Goal: Find specific page/section

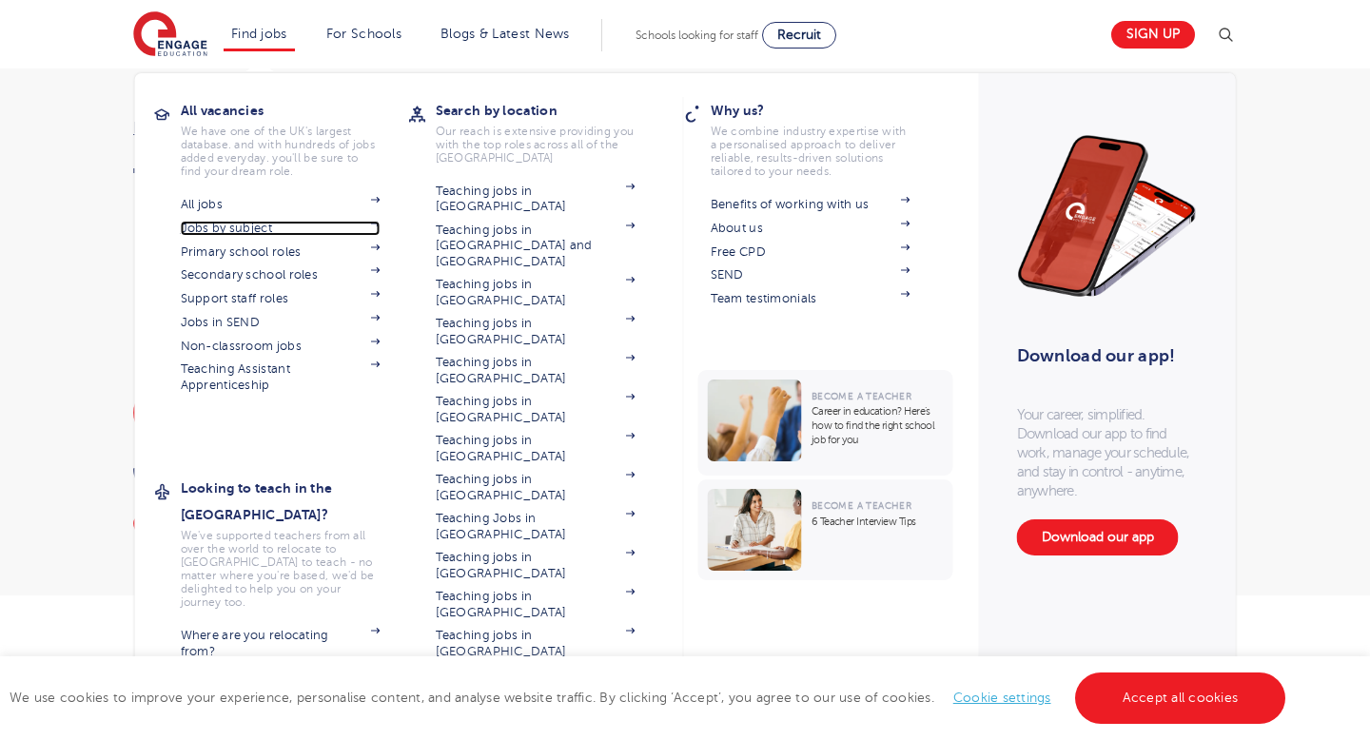
click at [335, 224] on link "Jobs by subject" at bounding box center [281, 228] width 200 height 15
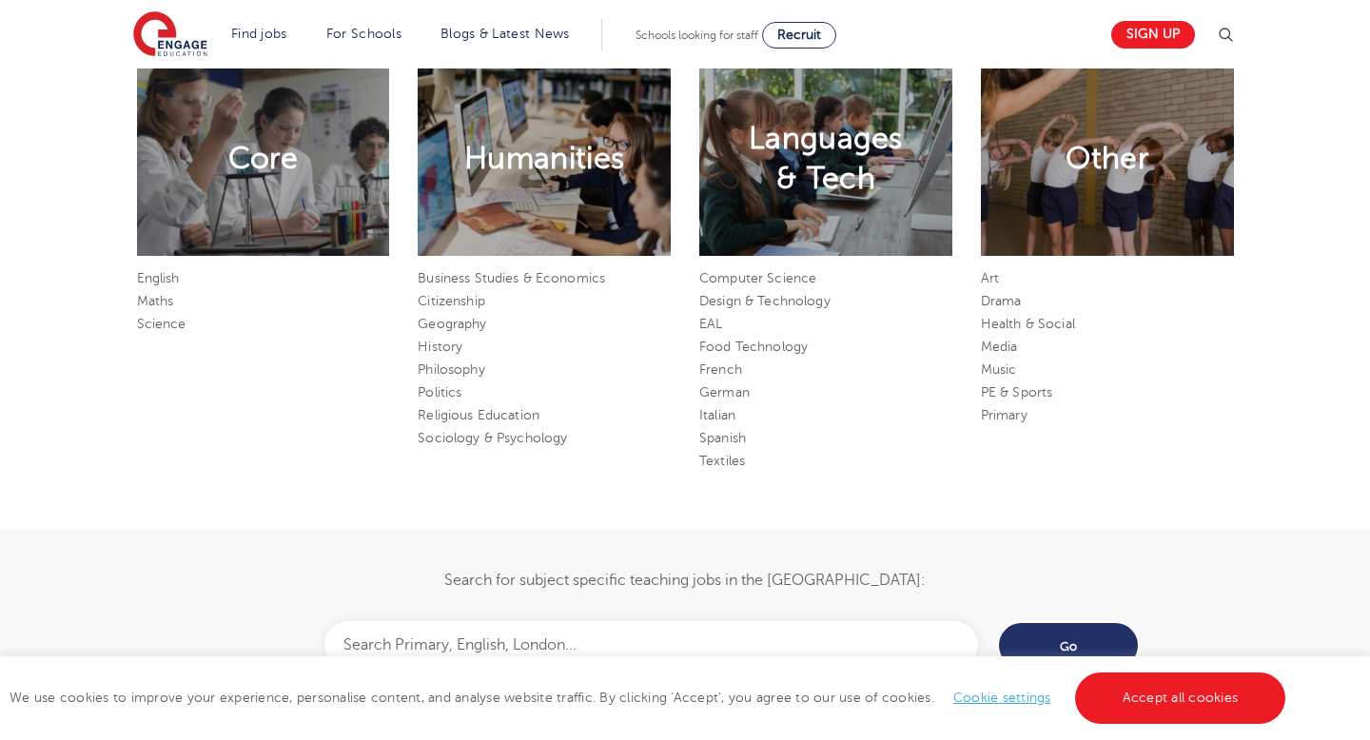
scroll to position [1076, 0]
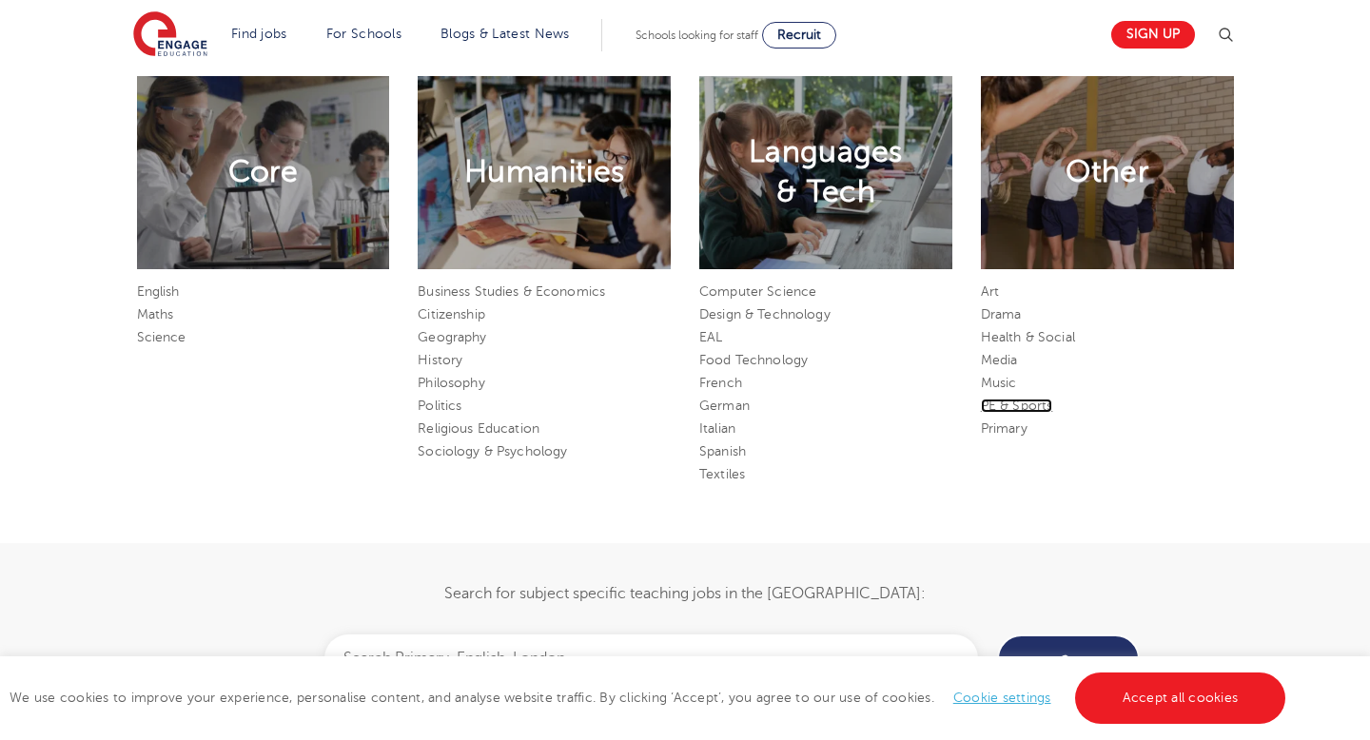
click at [998, 407] on link "PE & Sports" at bounding box center [1017, 406] width 72 height 14
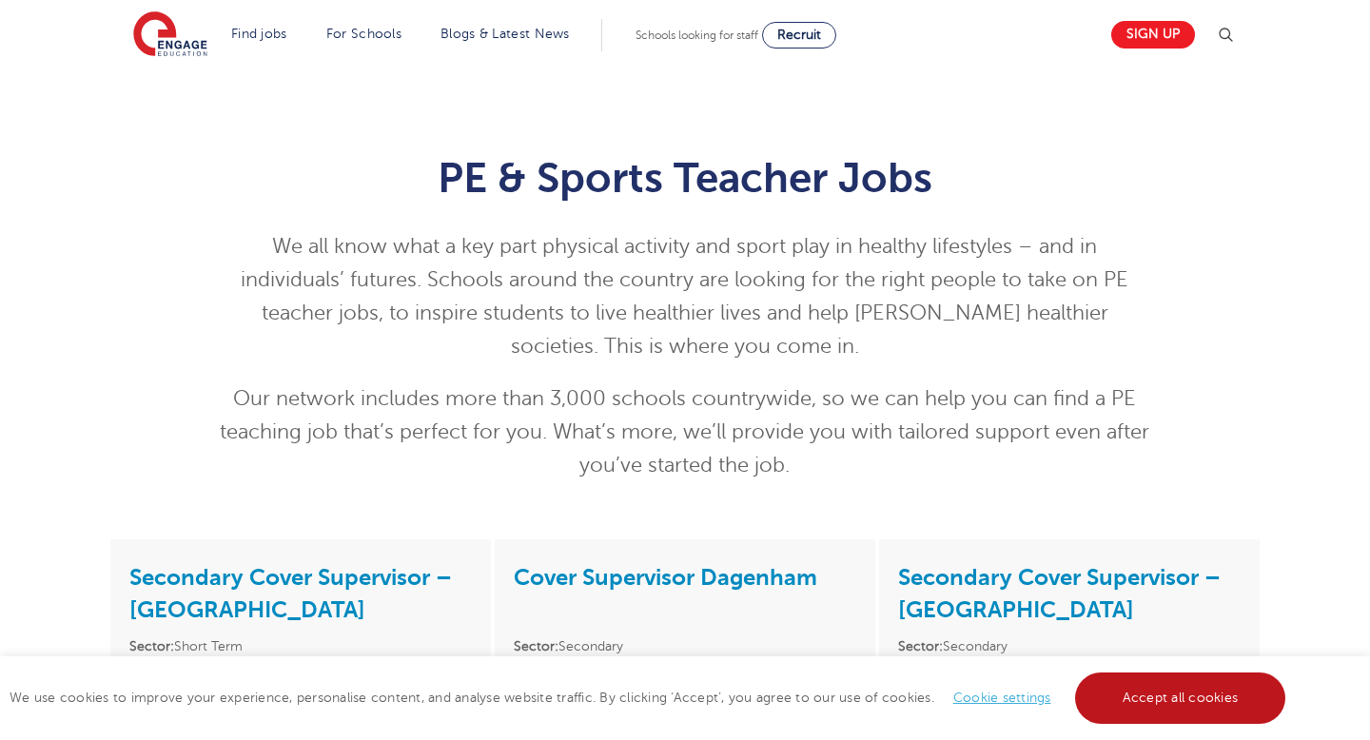
click at [1189, 694] on link "Accept all cookies" at bounding box center [1180, 698] width 211 height 51
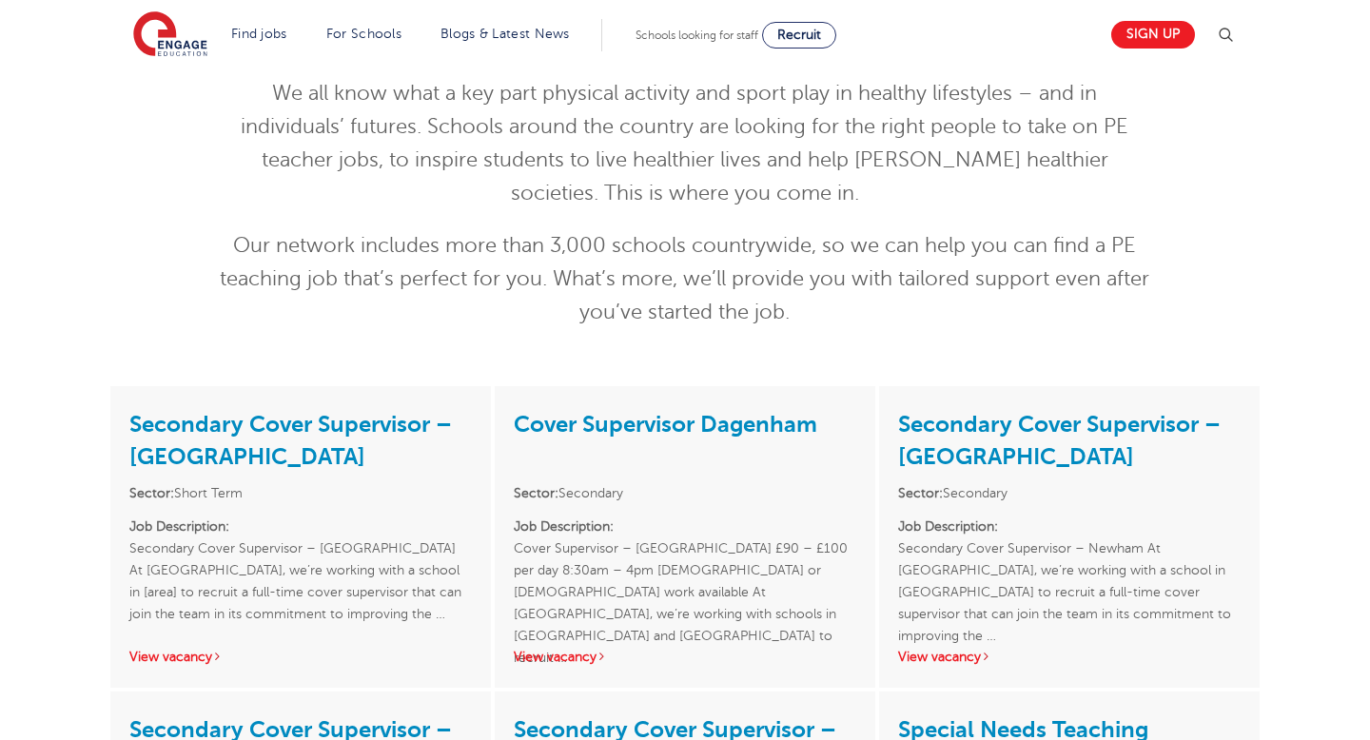
scroll to position [43, 0]
